Goal: Task Accomplishment & Management: Manage account settings

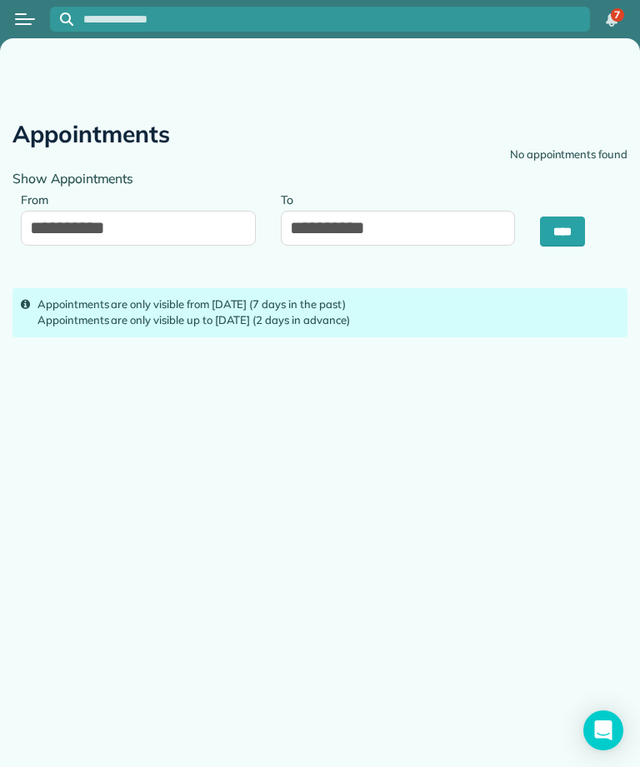
click at [32, 18] on div "Open menu" at bounding box center [25, 19] width 20 height 2
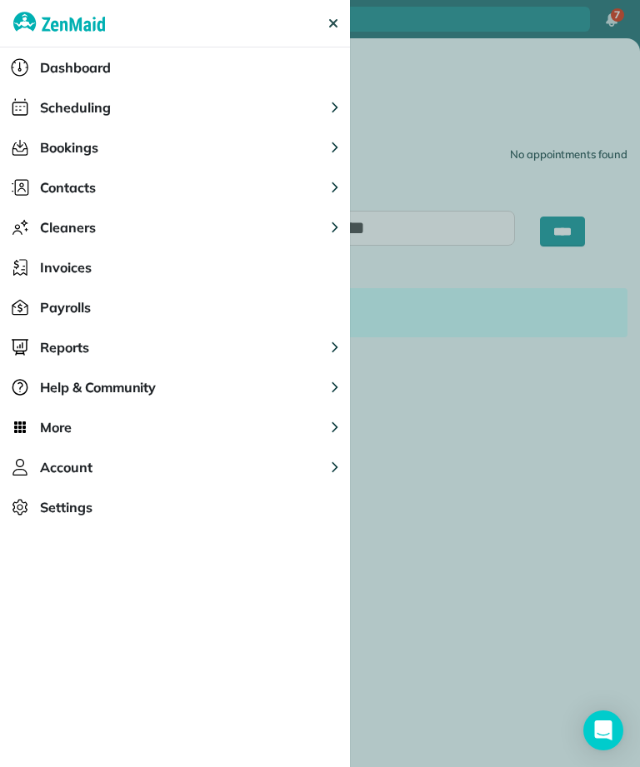
click at [204, 110] on button "Scheduling" at bounding box center [175, 107] width 350 height 40
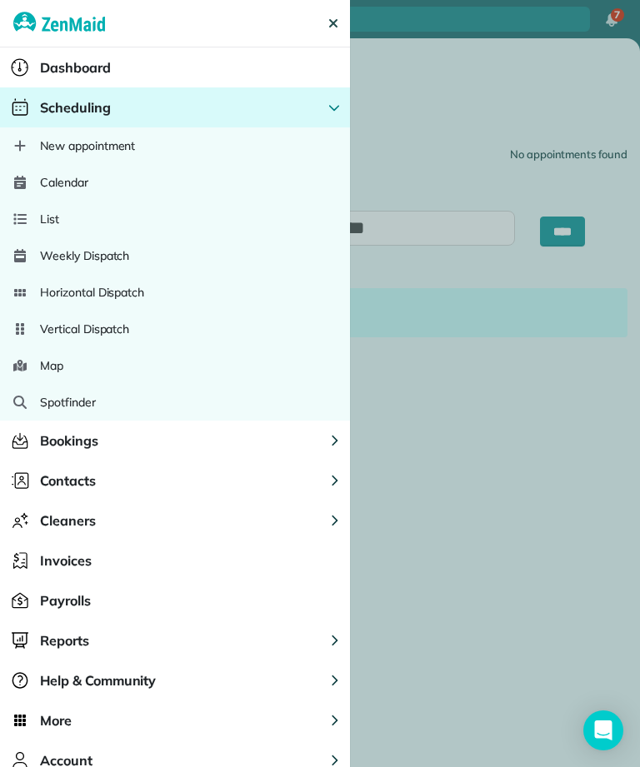
click at [247, 192] on div "Calendar" at bounding box center [175, 182] width 350 height 37
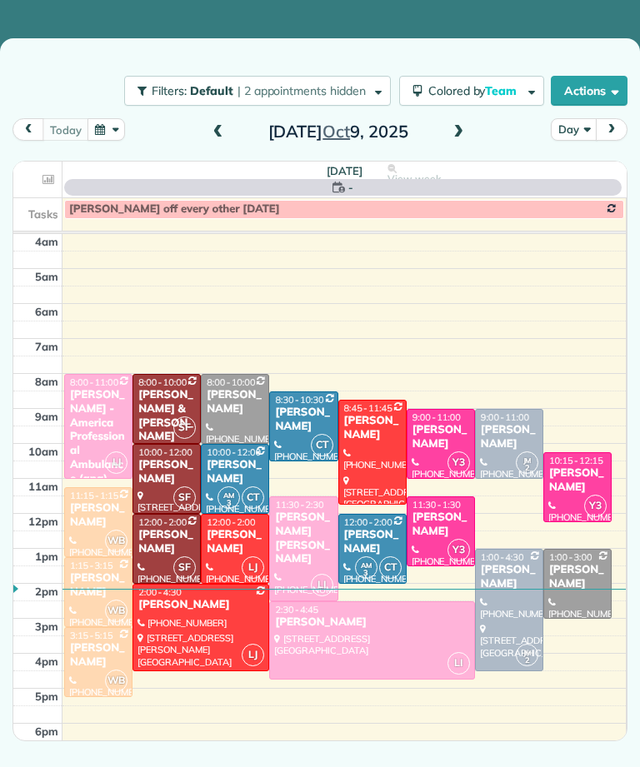
scroll to position [8, 0]
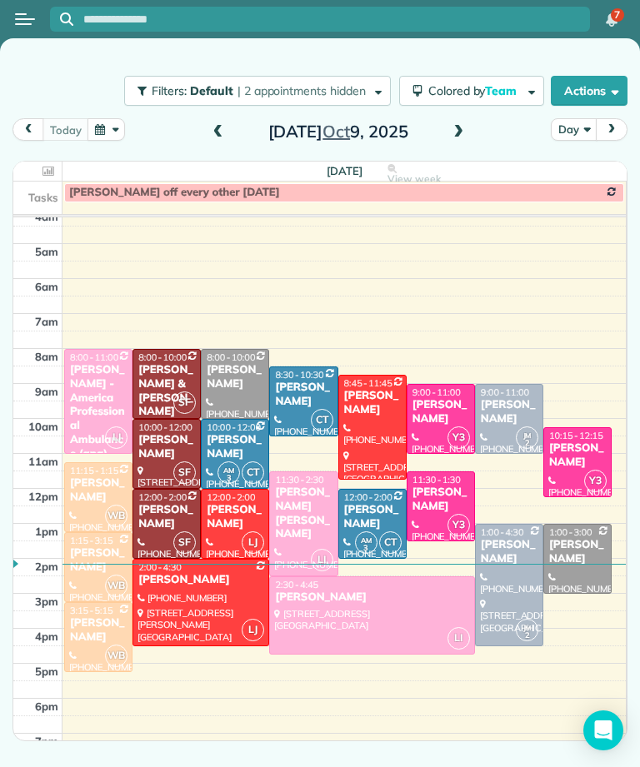
click at [450, 126] on span at bounding box center [458, 132] width 18 height 15
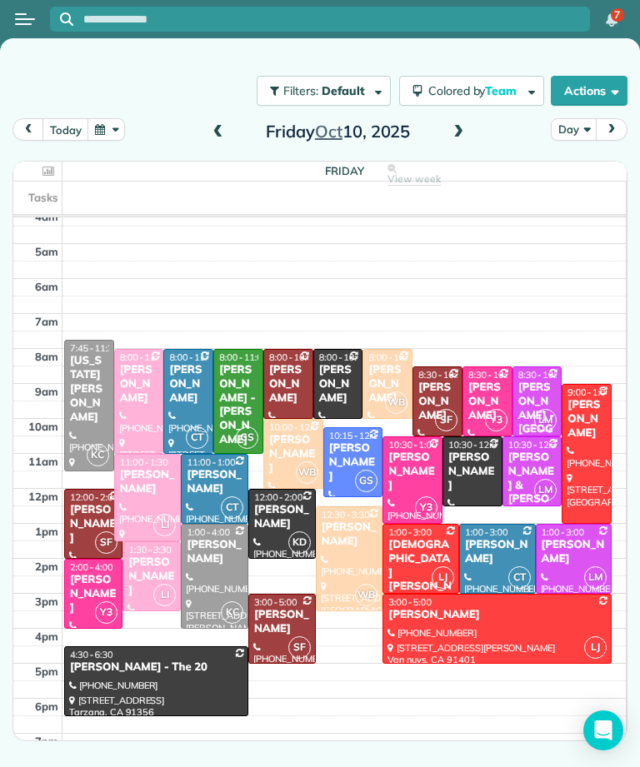
click at [285, 761] on td at bounding box center [344, 759] width 564 height 17
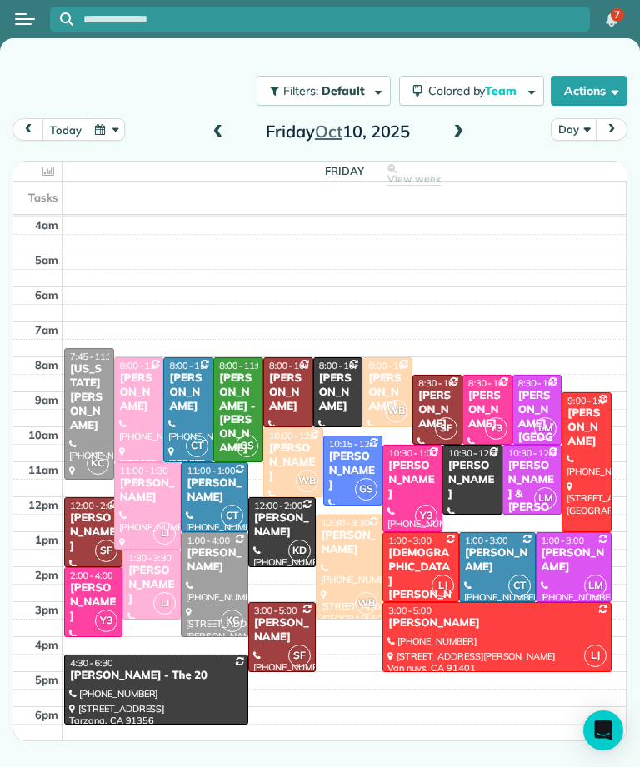
scroll to position [0, 0]
click at [112, 127] on button "button" at bounding box center [106, 129] width 38 height 22
click at [103, 137] on button "button" at bounding box center [106, 129] width 38 height 22
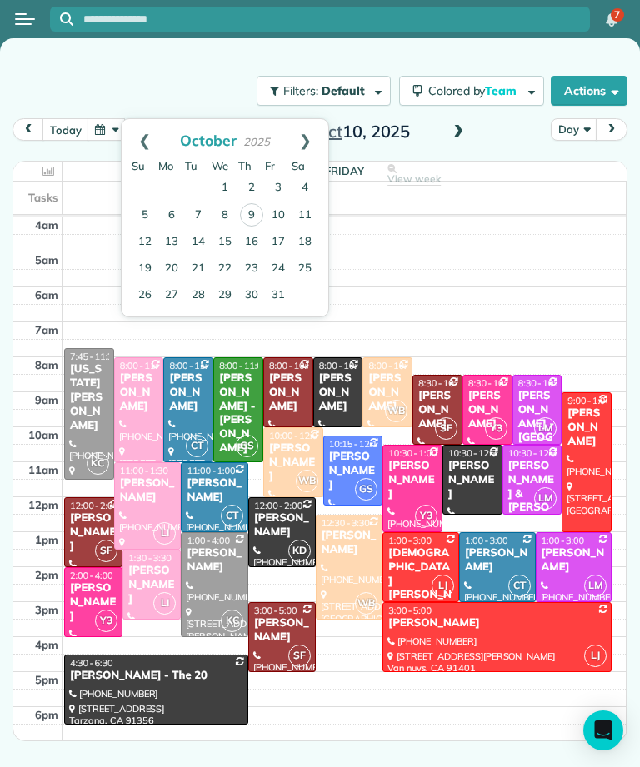
click at [171, 265] on link "20" at bounding box center [171, 269] width 27 height 27
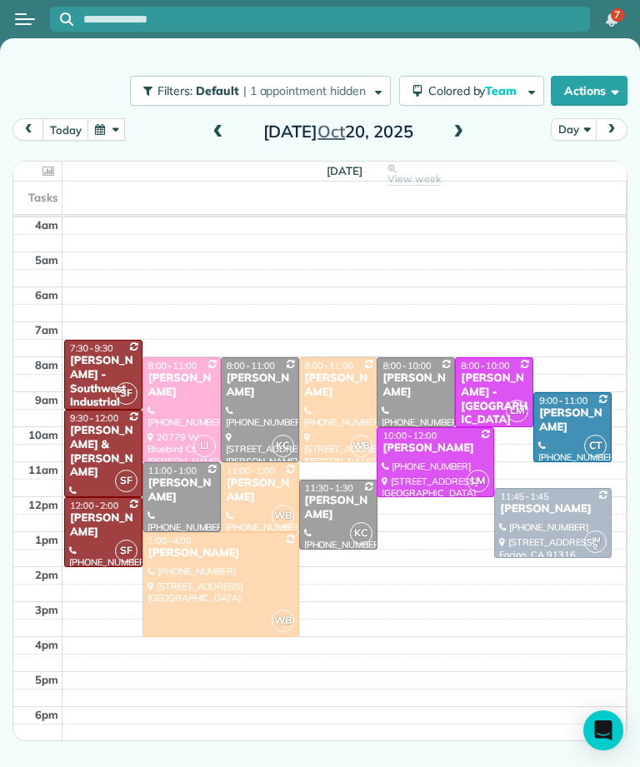
click at [59, 140] on button "today" at bounding box center [65, 129] width 46 height 22
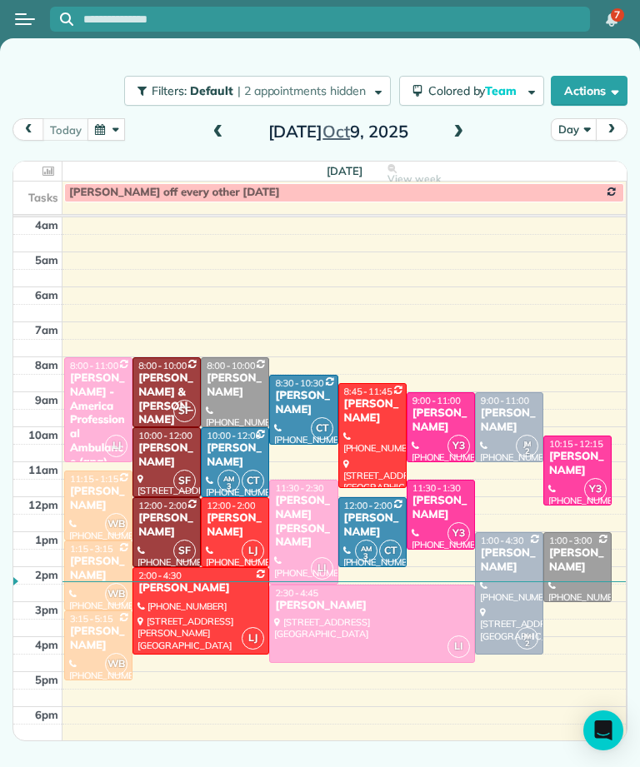
click at [453, 149] on div "today Day Thursday Oct 9, 2025 Thursday View week $2,005.00 46.25 Man Hours 22 …" at bounding box center [319, 401] width 615 height 567
click at [462, 125] on span at bounding box center [458, 132] width 18 height 15
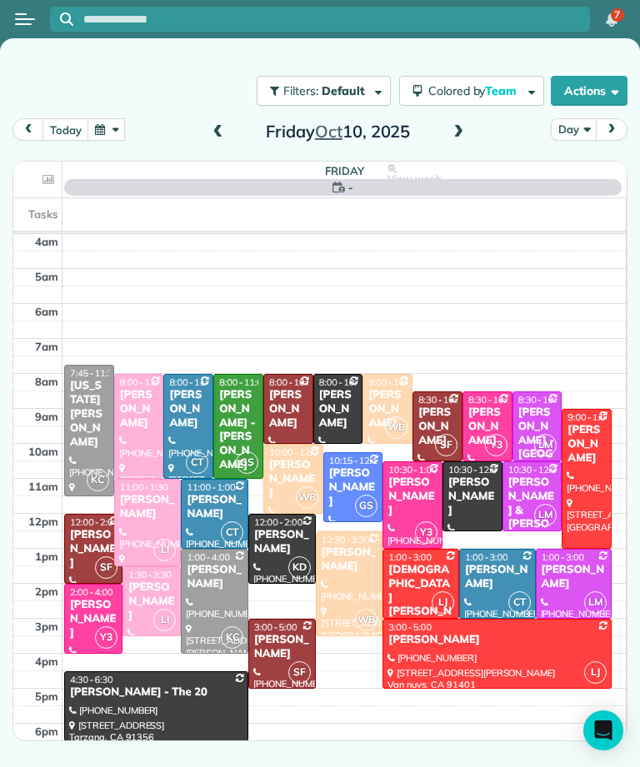
scroll to position [8, 0]
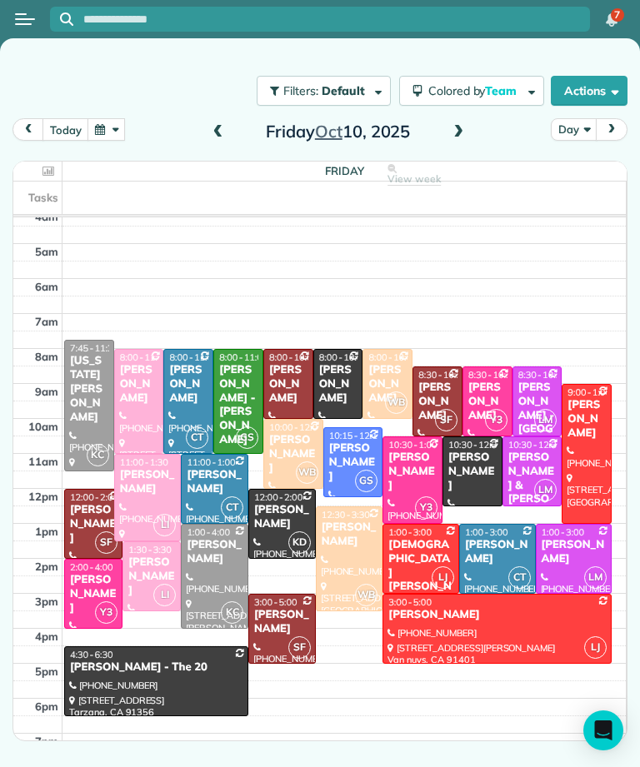
click at [489, 595] on div at bounding box center [496, 629] width 227 height 68
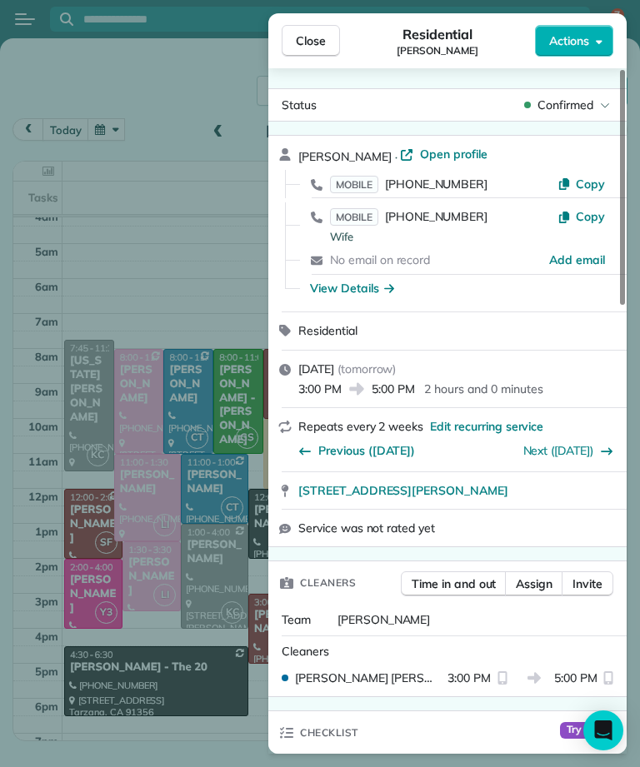
click at [302, 444] on icon "button" at bounding box center [304, 450] width 13 height 13
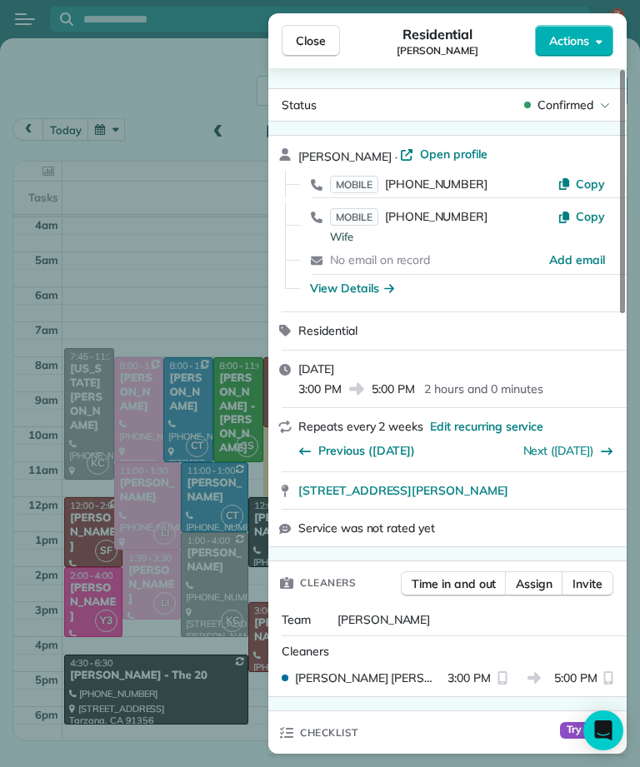
click at [327, 68] on div "Status Confirmed Ethan Mendelson · Open profile MOBILE (503) 807-0901 Copy MOBI…" at bounding box center [447, 411] width 358 height 686
click at [227, 97] on div "Close Residential Ethan Mendelson Actions Status Confirmed Ethan Mendelson · Op…" at bounding box center [320, 383] width 640 height 767
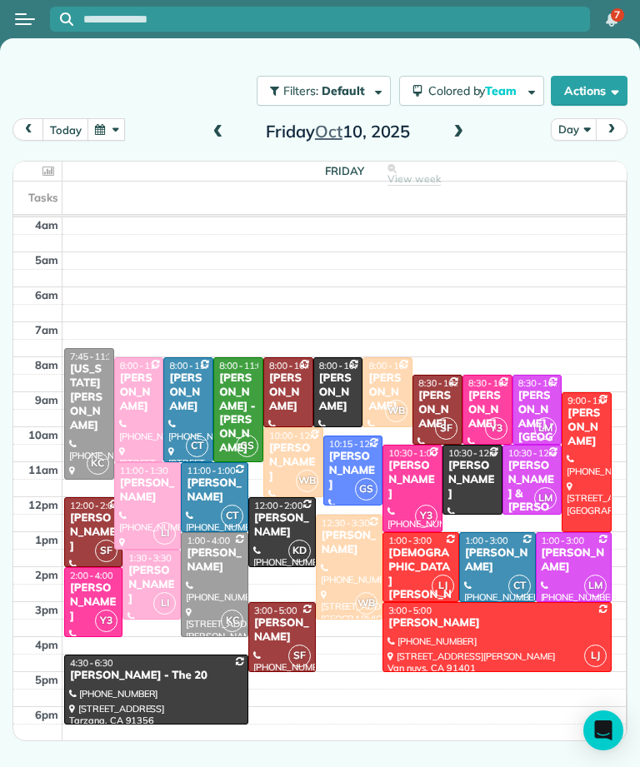
click at [223, 125] on span at bounding box center [218, 132] width 18 height 15
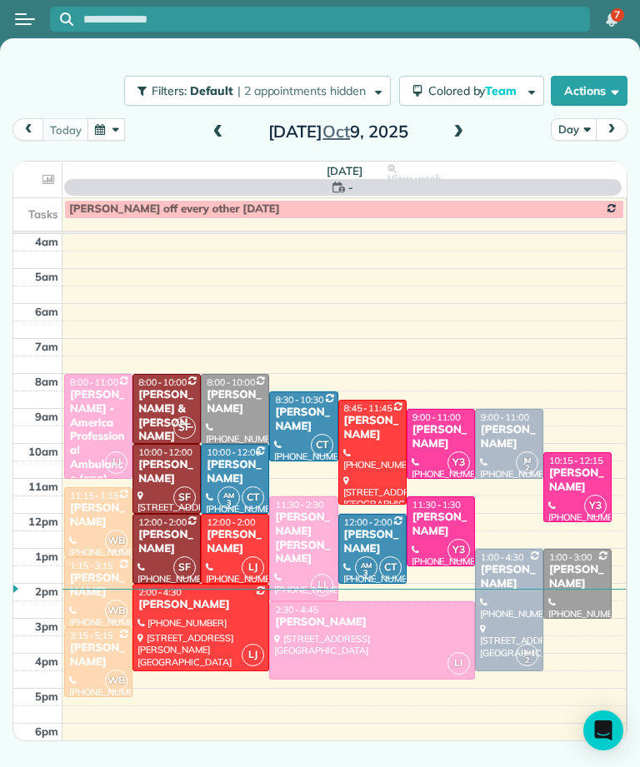
scroll to position [8, 0]
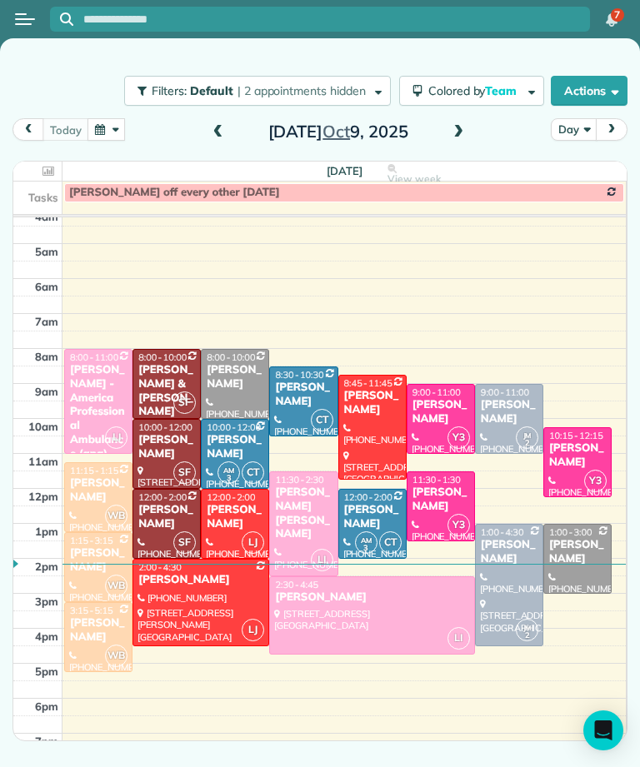
click at [393, 591] on div "Phillip Ettedtuy" at bounding box center [371, 598] width 195 height 14
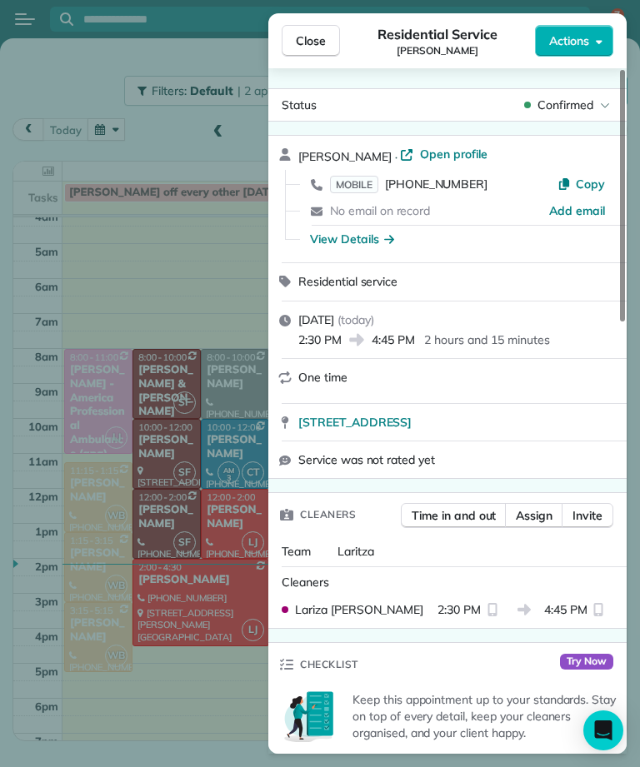
click at [359, 176] on span "MOBILE" at bounding box center [354, 184] width 48 height 17
click at [182, 227] on div "Close Residential Service Phillip Ettedtuy Actions Status Confirmed Phillip Ett…" at bounding box center [320, 383] width 640 height 767
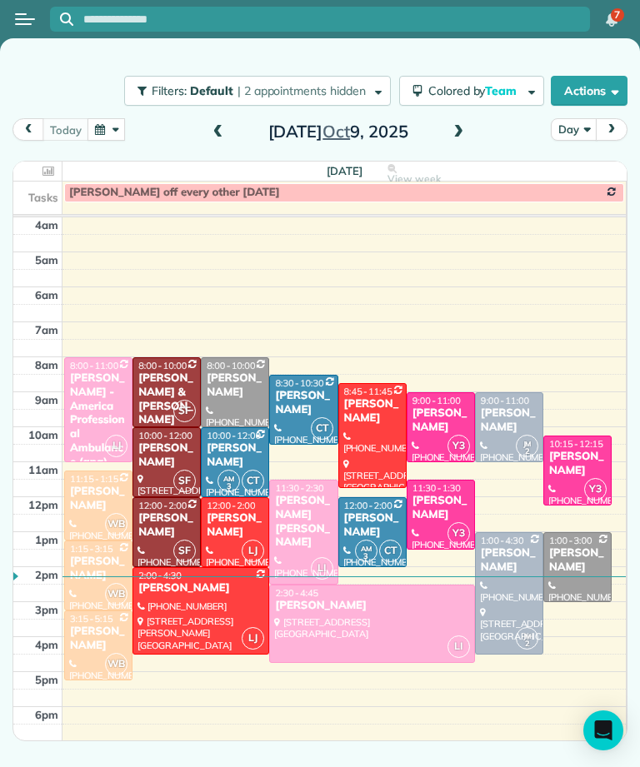
click at [117, 118] on button "button" at bounding box center [106, 129] width 38 height 22
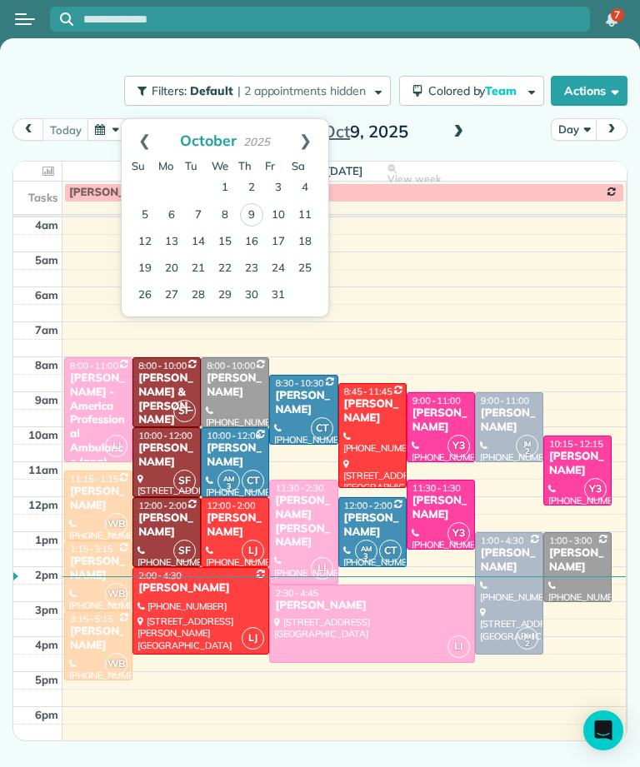
click at [493, 217] on td at bounding box center [344, 225] width 564 height 17
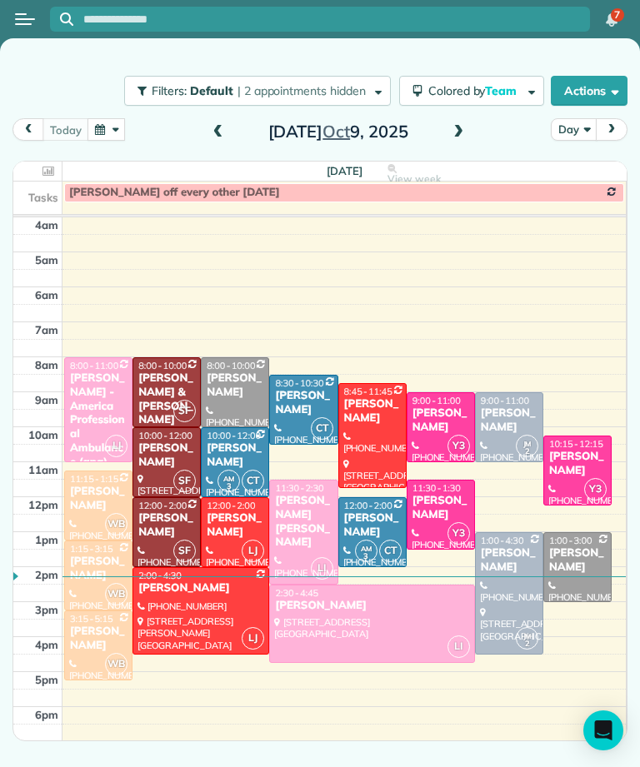
click at [452, 125] on span at bounding box center [458, 132] width 18 height 15
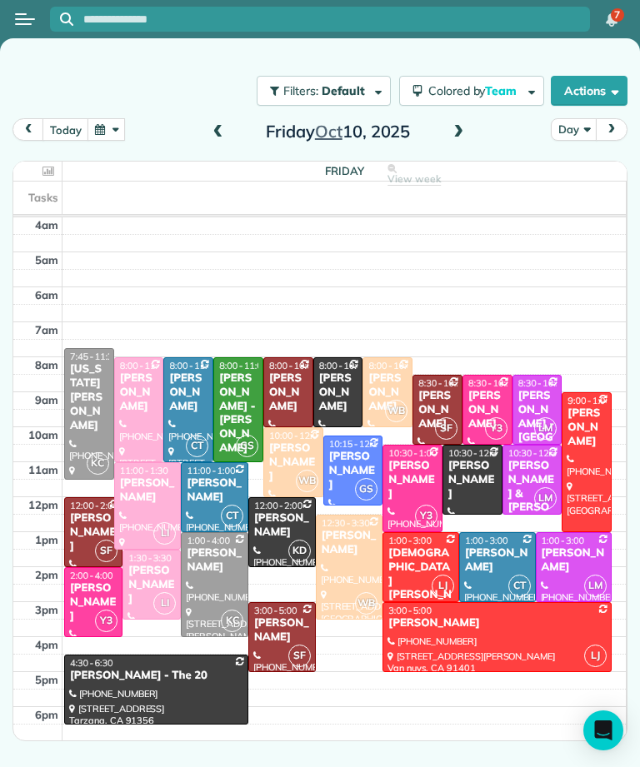
click at [112, 118] on button "button" at bounding box center [106, 129] width 38 height 22
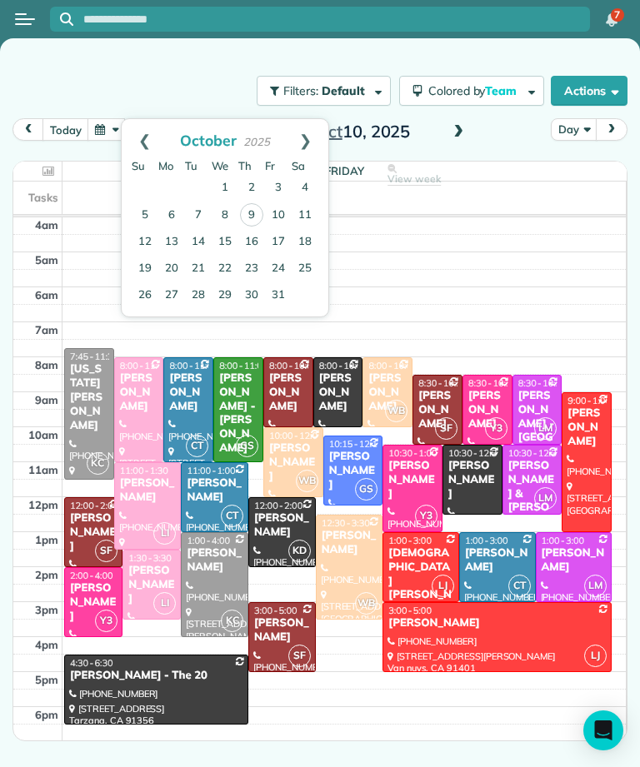
click at [154, 119] on link "Prev" at bounding box center [145, 140] width 46 height 42
click at [283, 175] on link "5" at bounding box center [278, 188] width 27 height 27
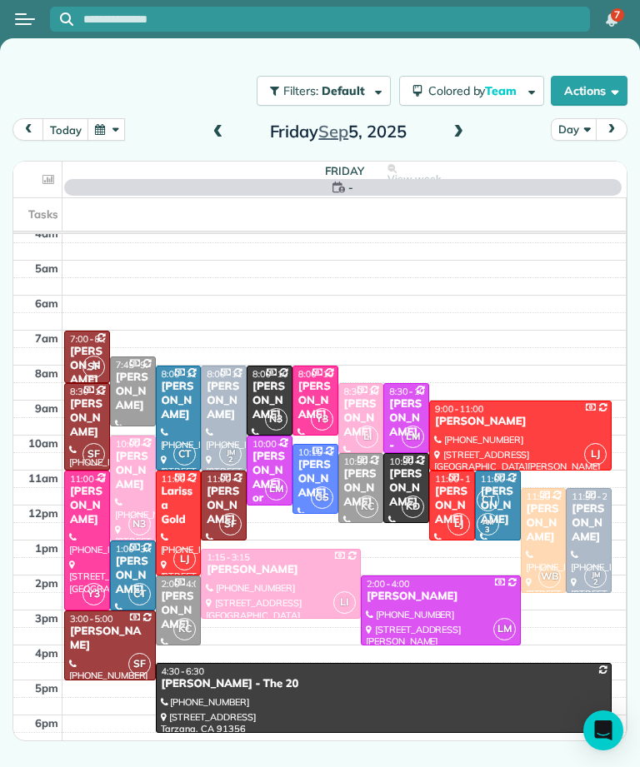
scroll to position [8, 0]
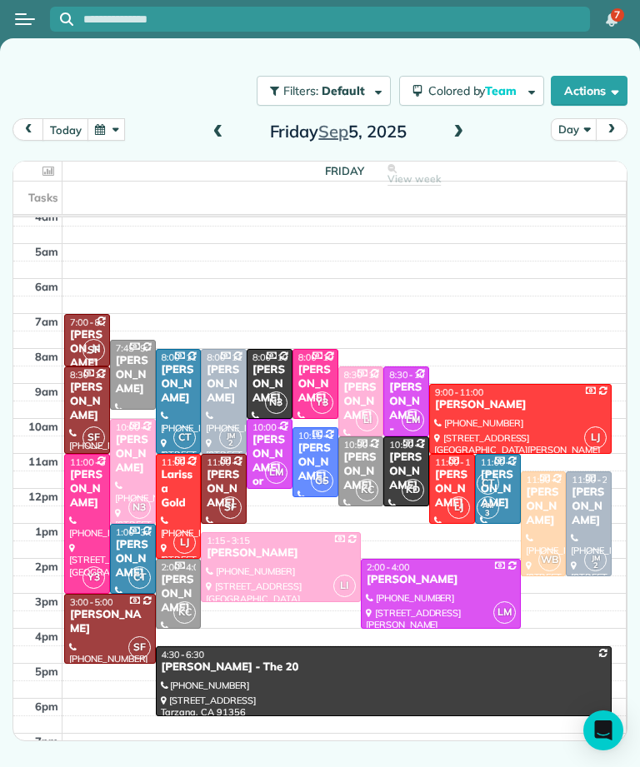
click at [371, 381] on div "Melissa Trubo" at bounding box center [361, 402] width 36 height 42
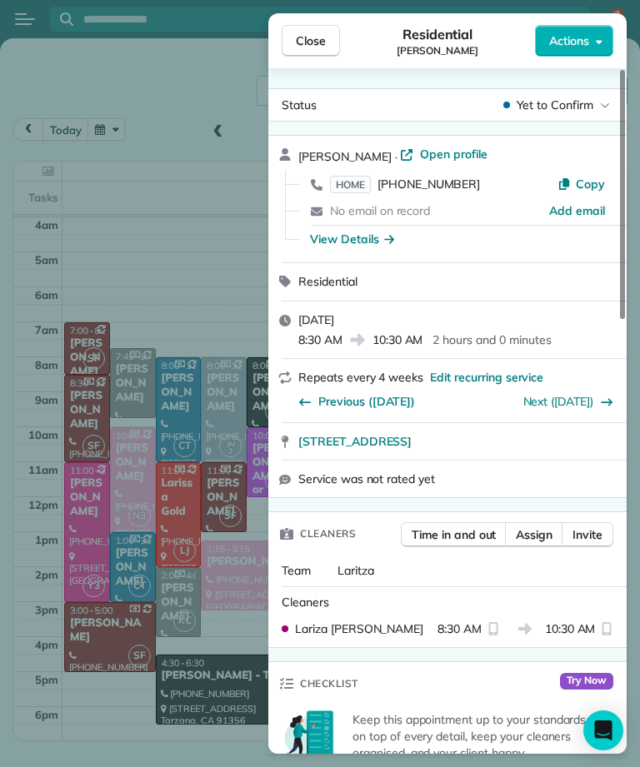
click at [311, 40] on span "Close" at bounding box center [311, 40] width 30 height 17
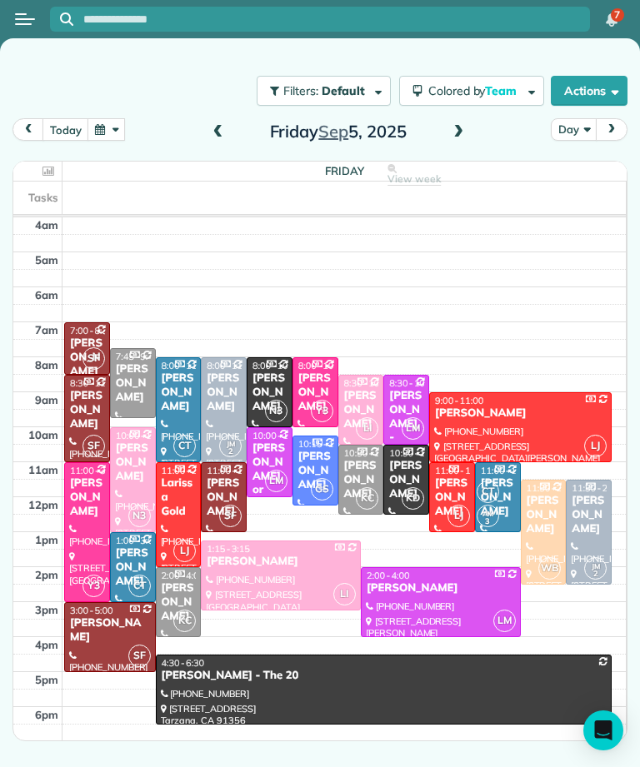
click at [103, 137] on button "button" at bounding box center [106, 129] width 38 height 22
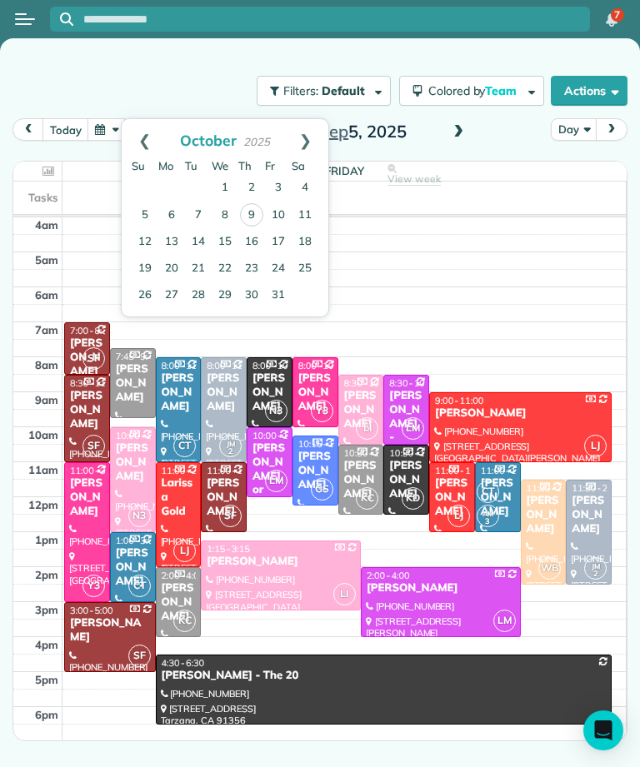
click at [310, 147] on link "Next" at bounding box center [305, 140] width 46 height 42
click at [146, 135] on link "Prev" at bounding box center [145, 140] width 46 height 42
click at [307, 211] on link "11" at bounding box center [305, 215] width 27 height 27
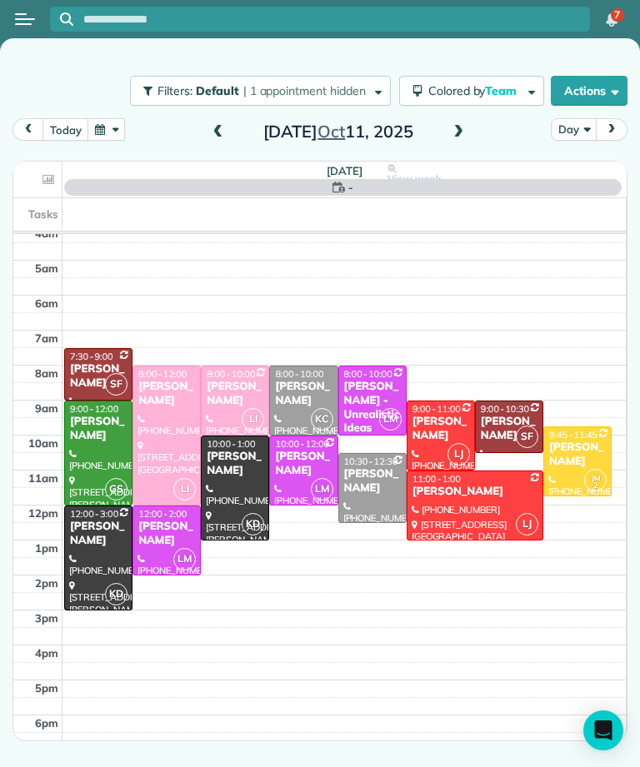
scroll to position [8, 0]
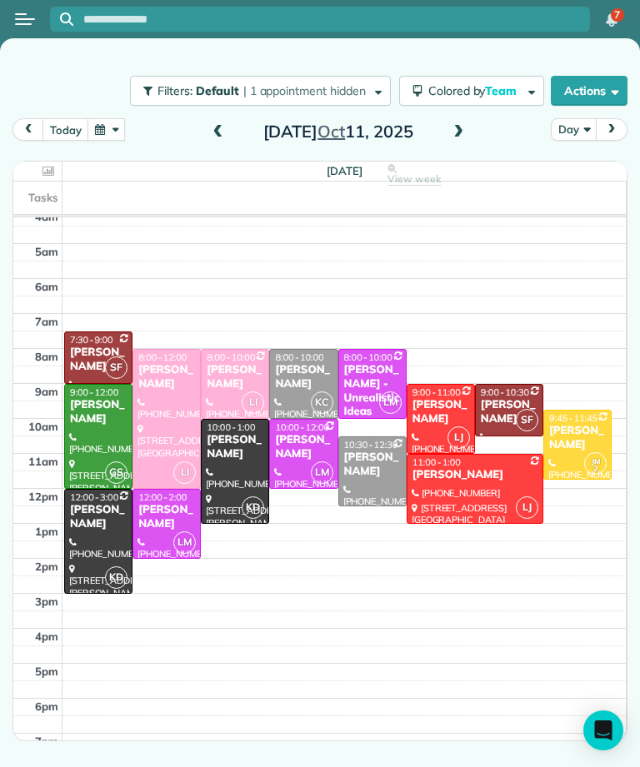
click at [241, 373] on div "Melissa Trubo" at bounding box center [235, 377] width 58 height 28
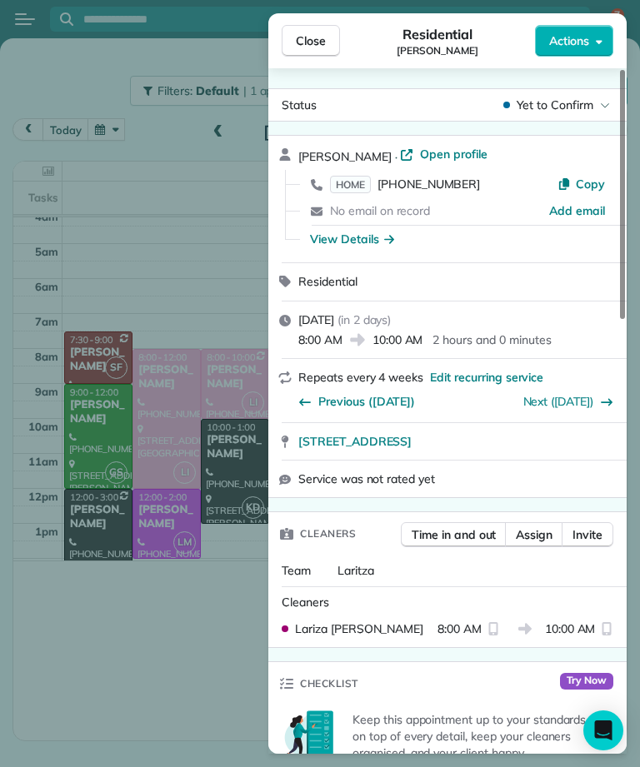
scroll to position [8, 0]
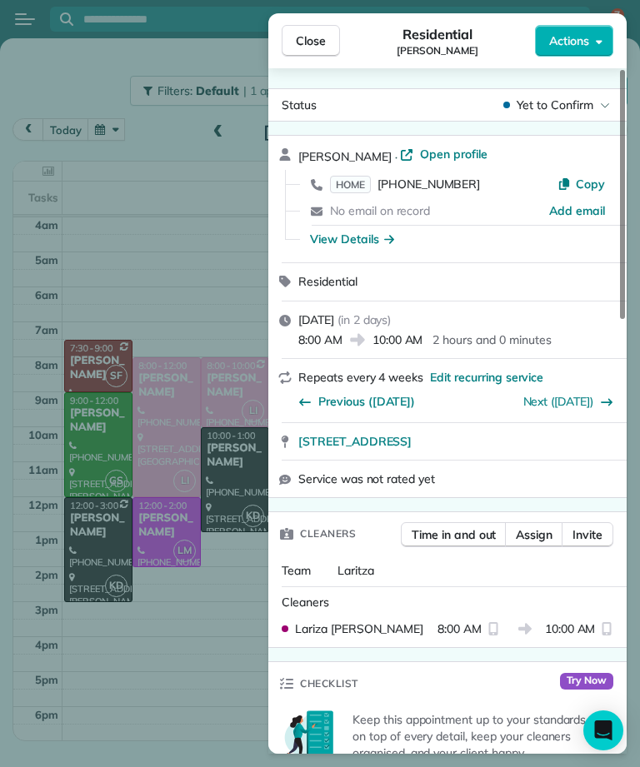
click at [317, 52] on button "Close" at bounding box center [311, 41] width 58 height 32
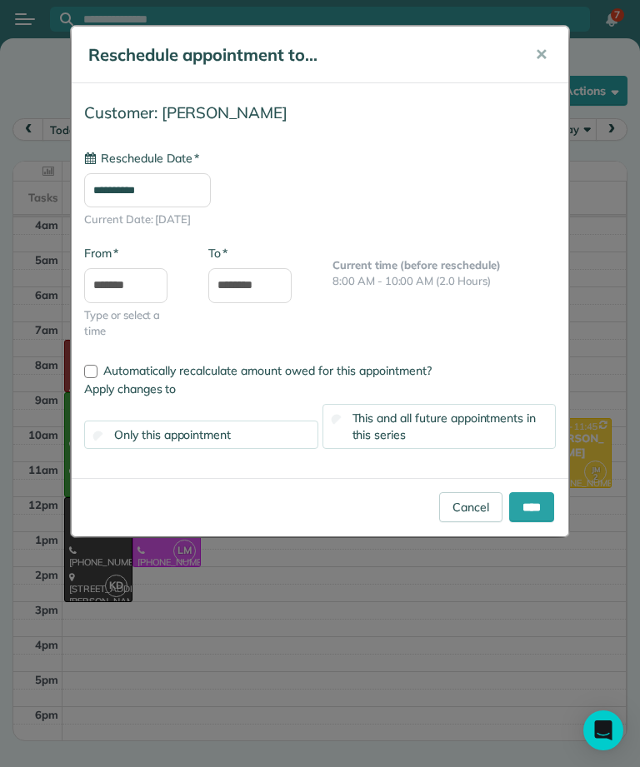
click at [200, 186] on input "**********" at bounding box center [147, 190] width 127 height 35
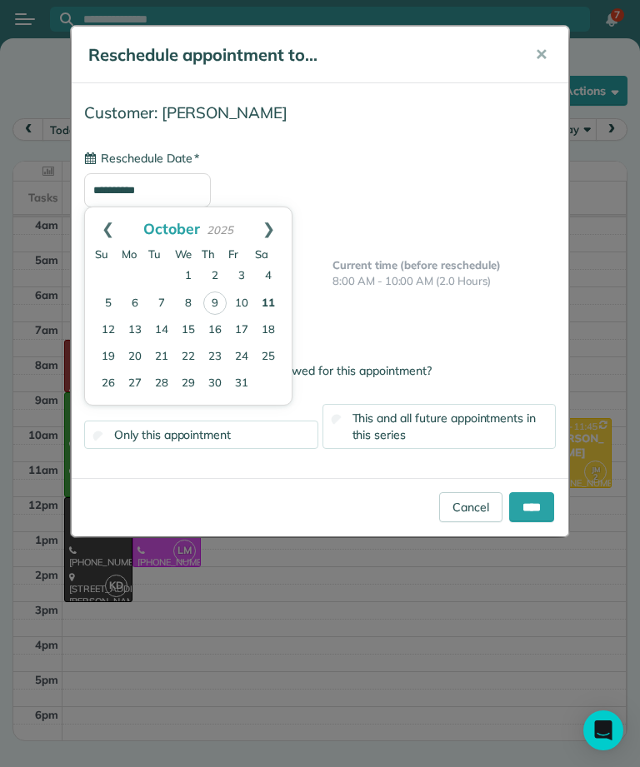
click at [165, 331] on link "14" at bounding box center [161, 330] width 27 height 27
type input "**********"
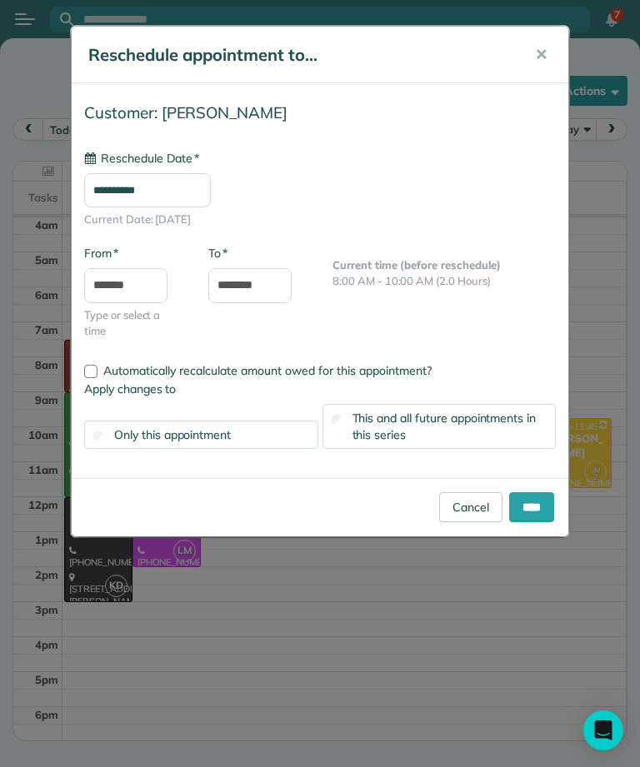
click at [536, 500] on input "****" at bounding box center [531, 507] width 45 height 30
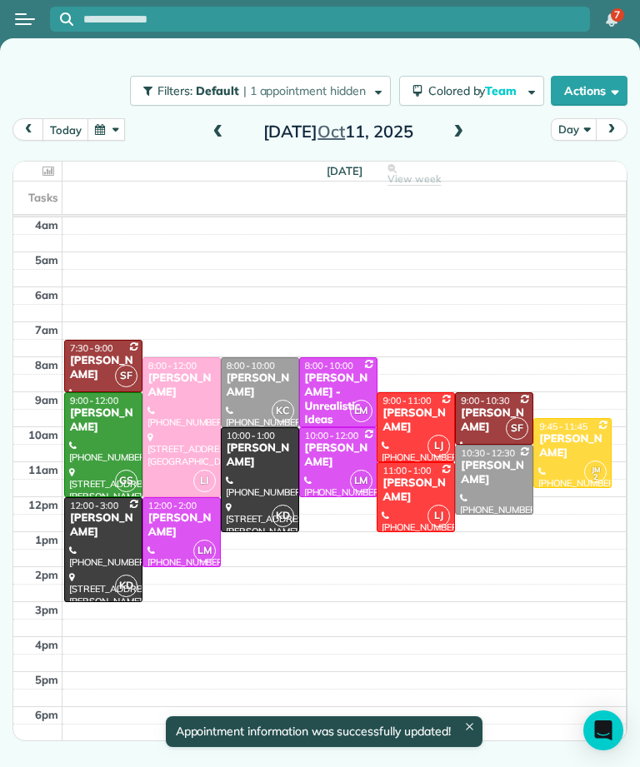
click at [107, 132] on button "button" at bounding box center [106, 129] width 38 height 22
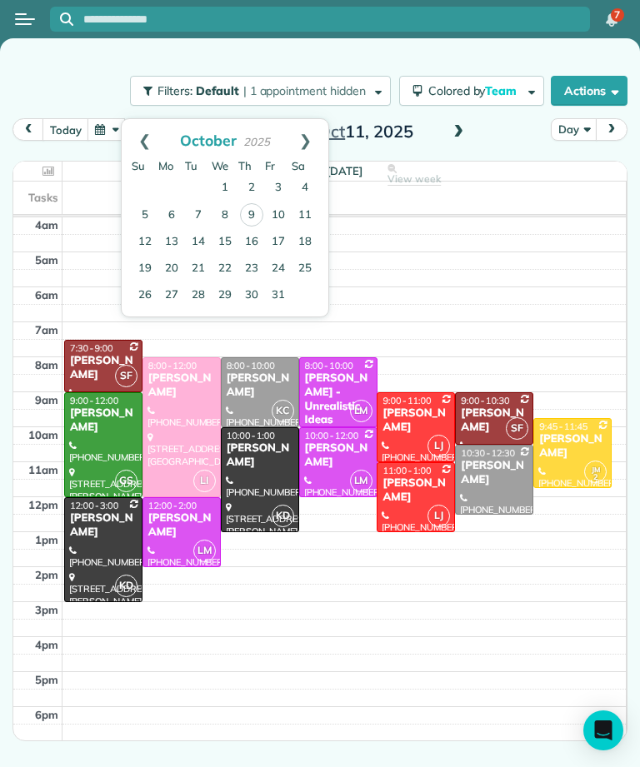
click at [208, 237] on link "14" at bounding box center [198, 242] width 27 height 27
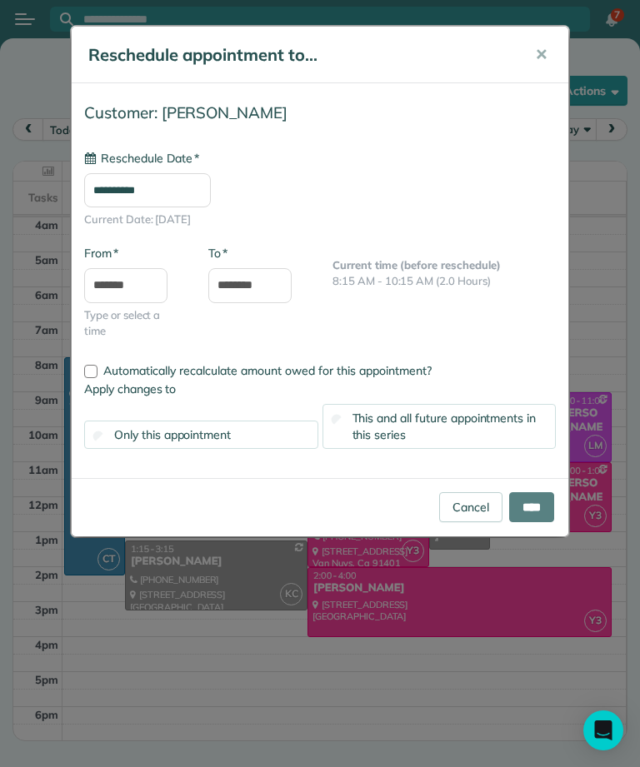
type input "**********"
click at [530, 512] on input "****" at bounding box center [531, 507] width 45 height 30
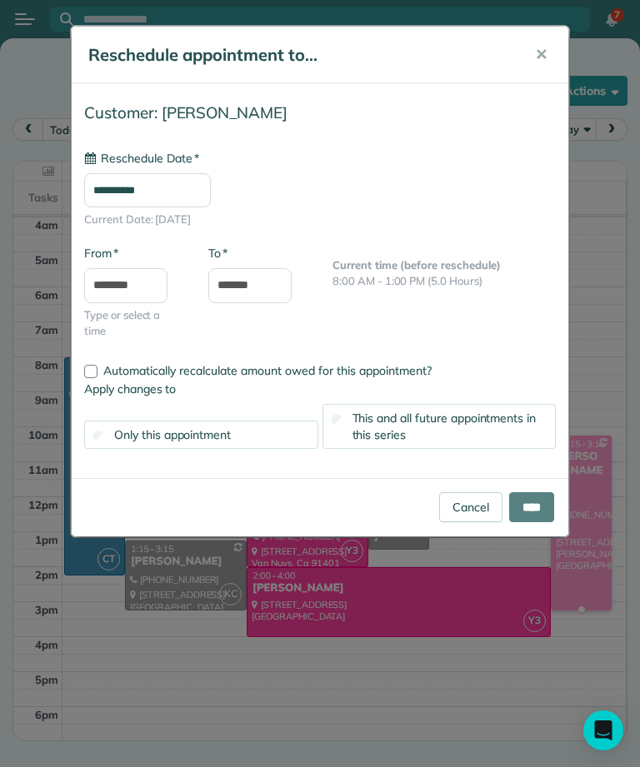
type input "**********"
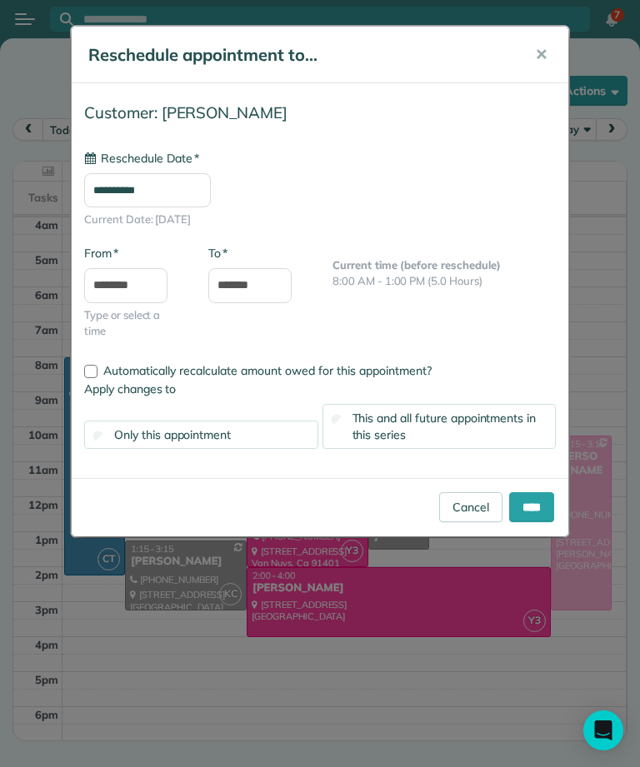
click at [526, 495] on input "****" at bounding box center [531, 507] width 45 height 30
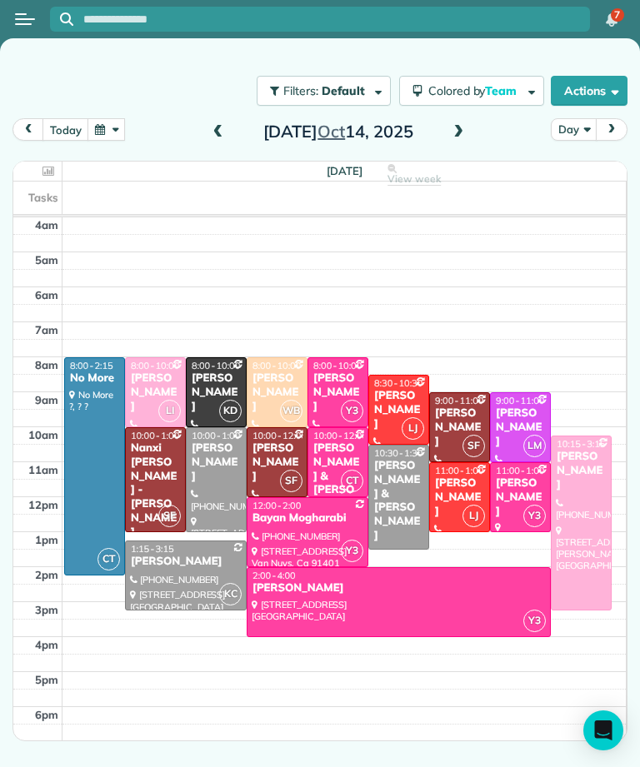
click at [70, 129] on button "today" at bounding box center [65, 129] width 46 height 22
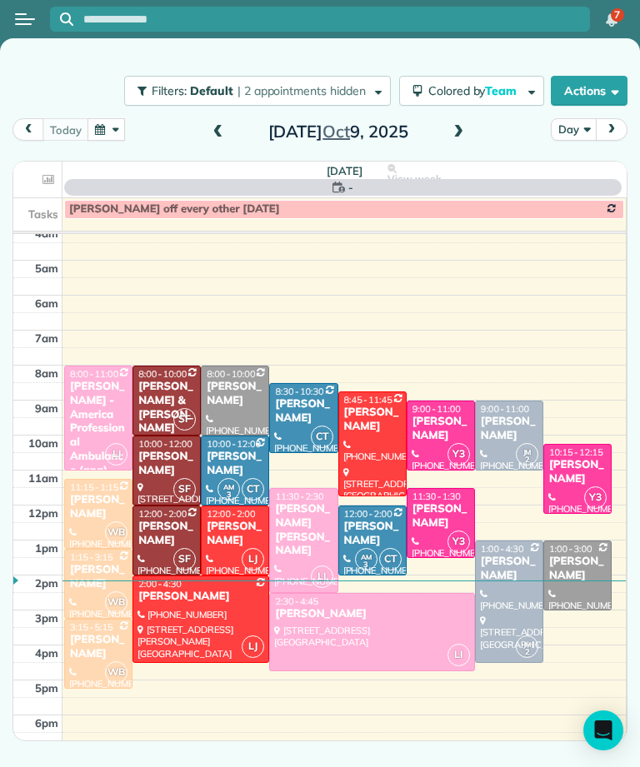
scroll to position [8, 0]
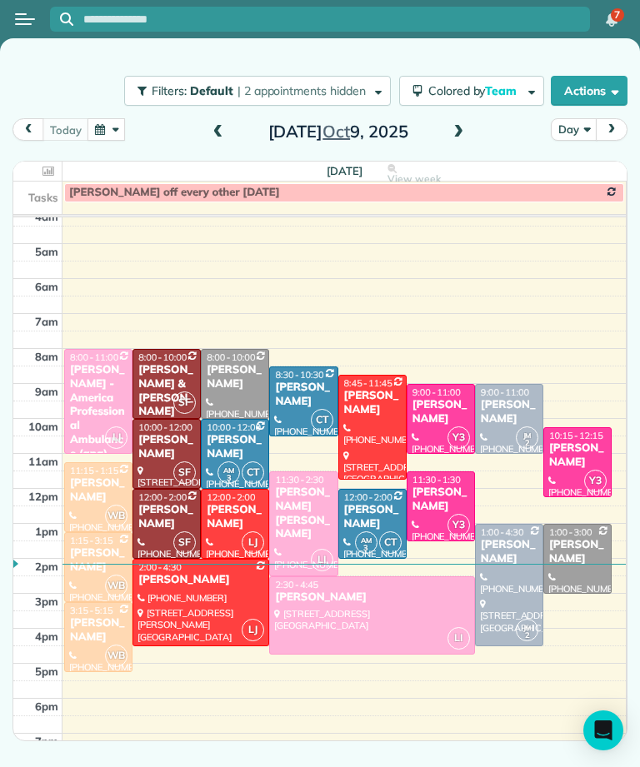
click at [463, 135] on span at bounding box center [458, 132] width 18 height 15
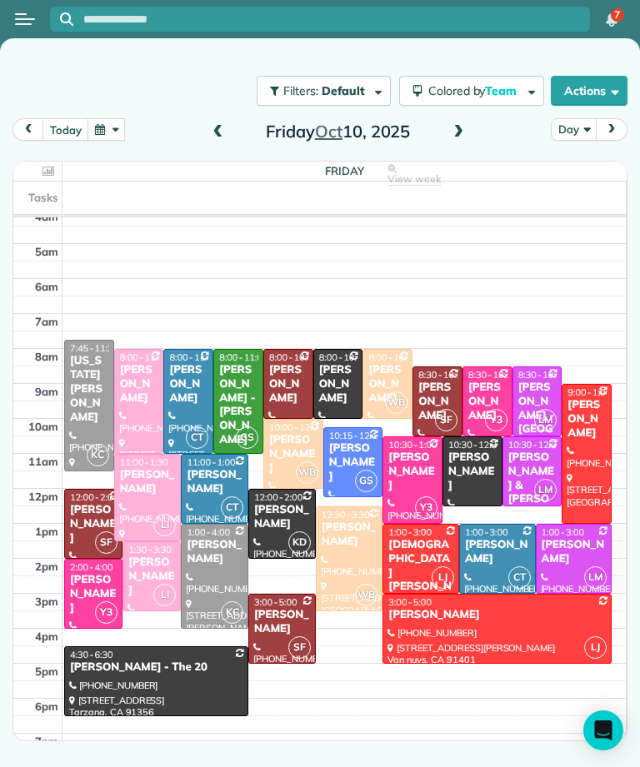
click at [203, 494] on div "Marla Reyes" at bounding box center [214, 482] width 57 height 28
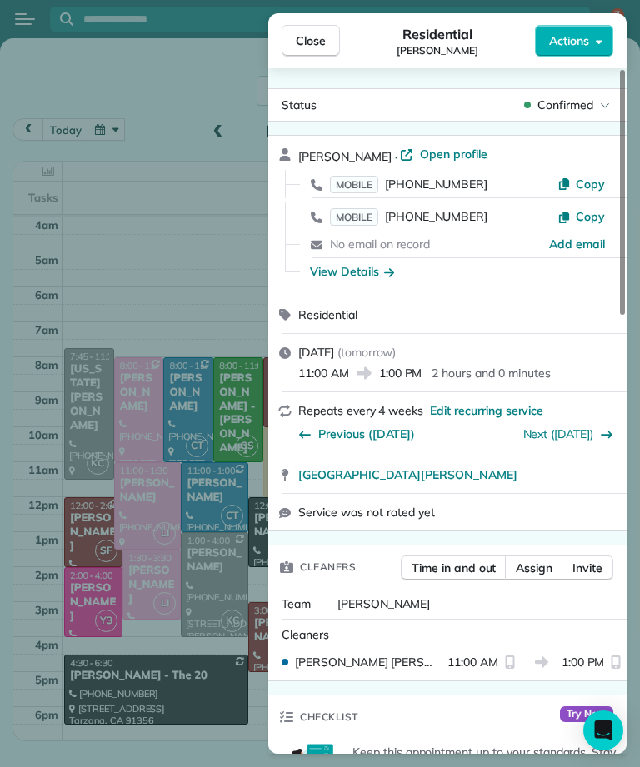
click at [316, 45] on span "Close" at bounding box center [311, 40] width 30 height 17
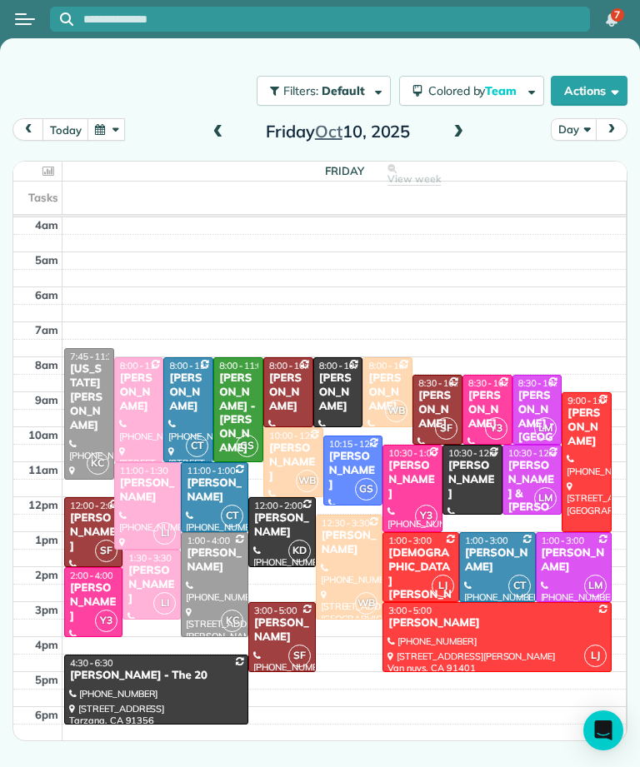
click at [200, 405] on div "Michelle Steinbeck" at bounding box center [188, 393] width 40 height 42
